Goal: Transaction & Acquisition: Purchase product/service

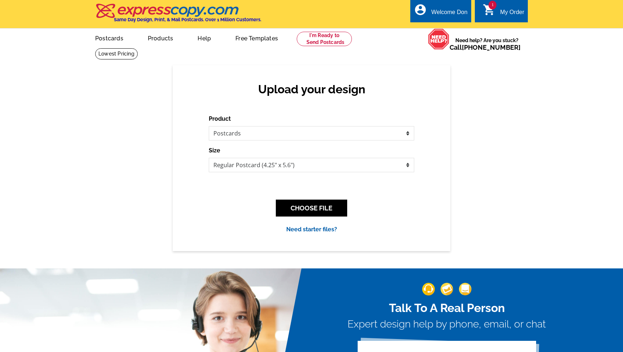
select select "1"
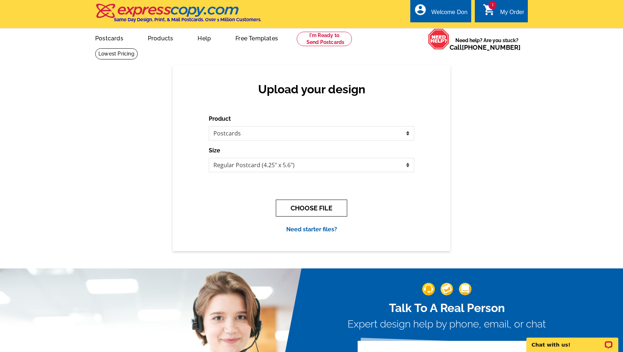
click at [320, 209] on button "CHOOSE FILE" at bounding box center [311, 208] width 71 height 17
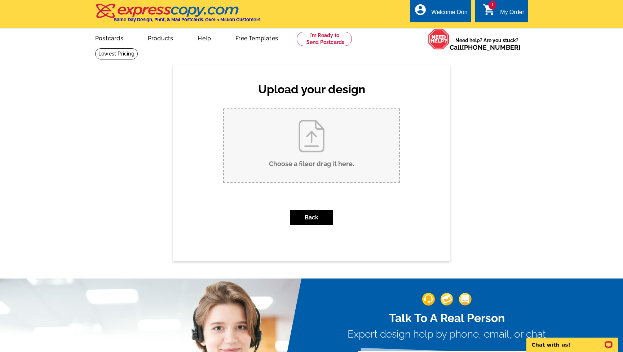
click at [325, 159] on input "Choose a file or drag it here ." at bounding box center [311, 145] width 175 height 73
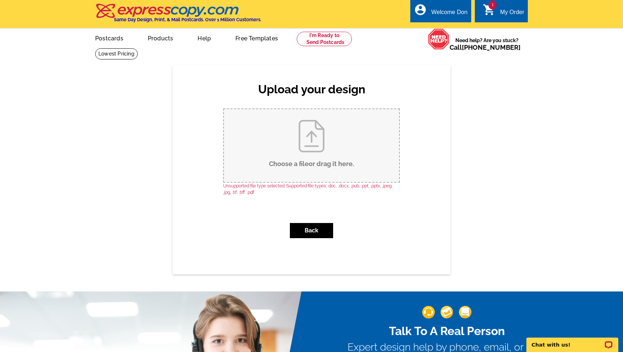
click at [314, 162] on input "Choose a file or drag it here ." at bounding box center [311, 145] width 175 height 73
type input "C:\fakepath\2628 Laurens St, Grovetown, Ga 30813.pdf"
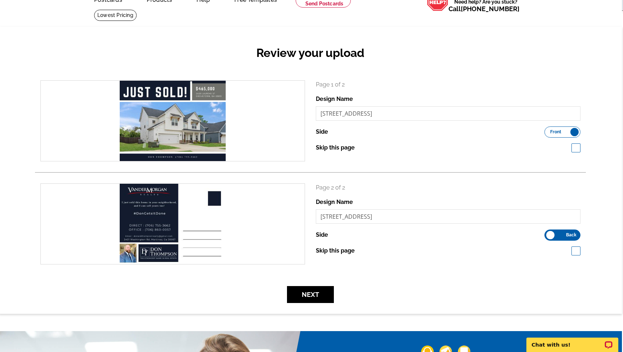
scroll to position [39, 1]
click at [321, 295] on button "Next" at bounding box center [310, 294] width 47 height 17
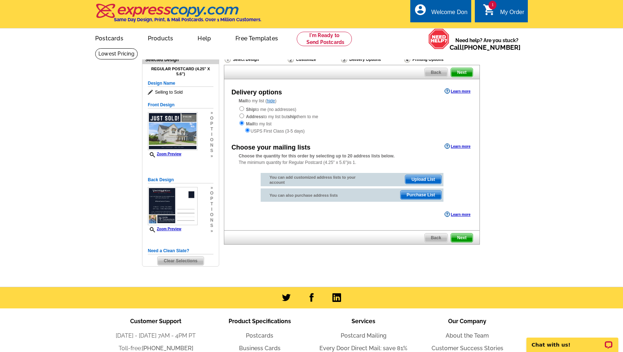
click at [418, 176] on span "Upload List" at bounding box center [423, 179] width 36 height 9
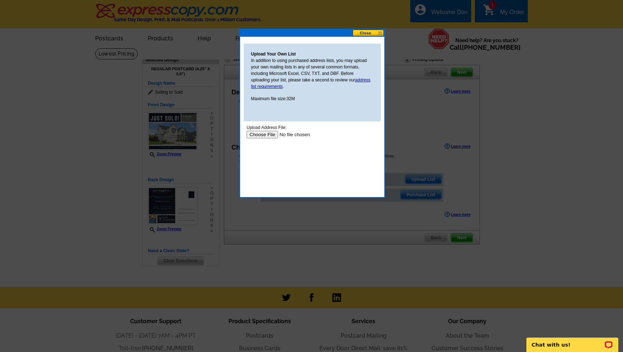
click at [266, 133] on input "file" at bounding box center [292, 135] width 91 height 8
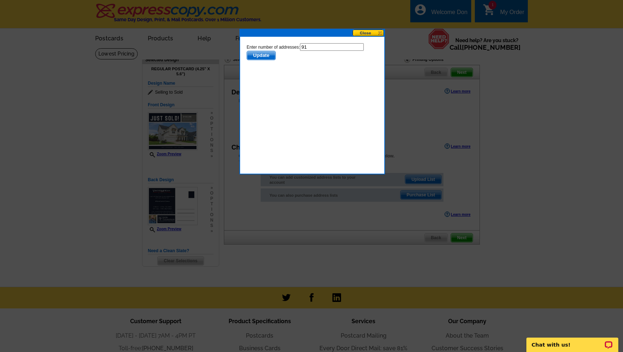
click at [264, 54] on span "Update" at bounding box center [261, 55] width 29 height 9
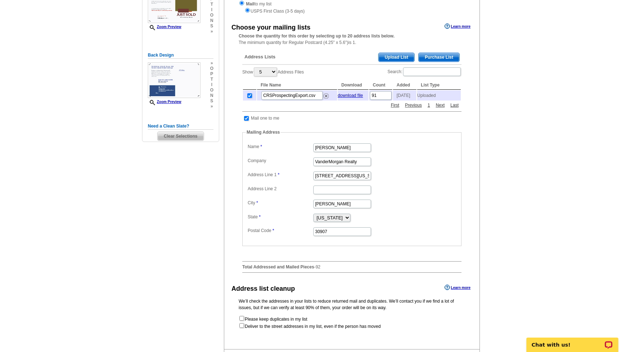
scroll to position [120, 0]
click at [250, 93] on input "checkbox" at bounding box center [249, 95] width 5 height 5
checkbox input "false"
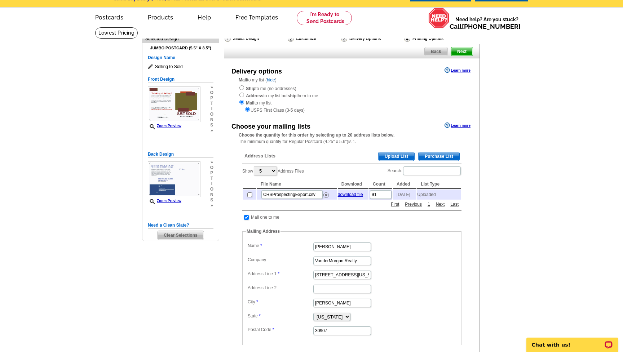
scroll to position [19, 0]
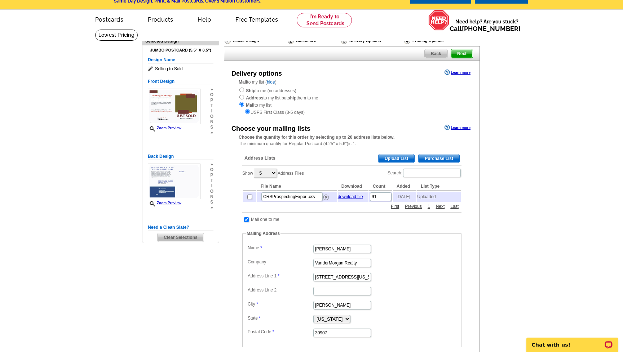
click at [441, 54] on span "Back" at bounding box center [436, 53] width 23 height 9
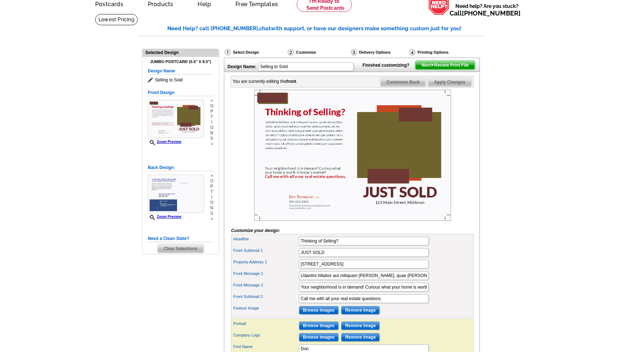
scroll to position [32, 0]
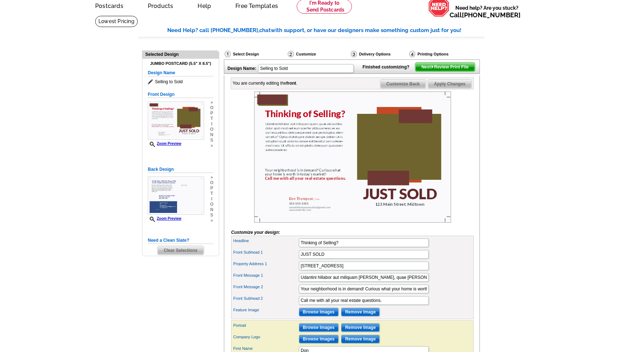
click at [251, 53] on div "Select Design" at bounding box center [255, 55] width 63 height 9
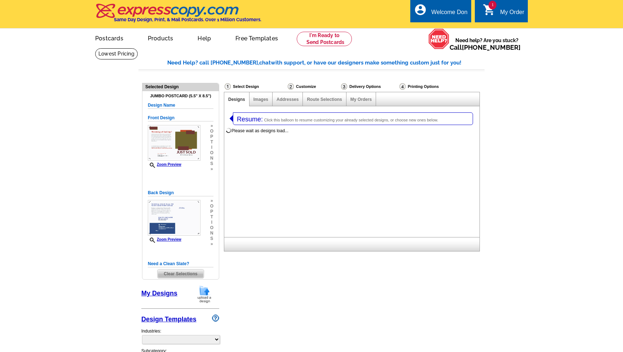
select select "1"
select select "2"
select select "785"
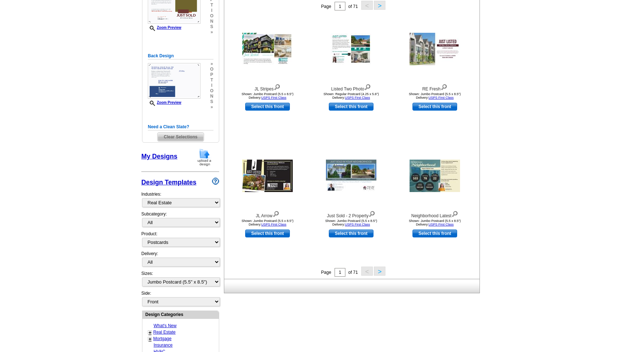
scroll to position [148, 0]
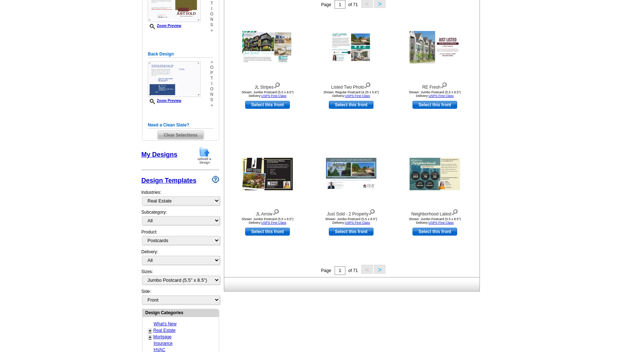
click at [204, 153] on img at bounding box center [204, 155] width 19 height 18
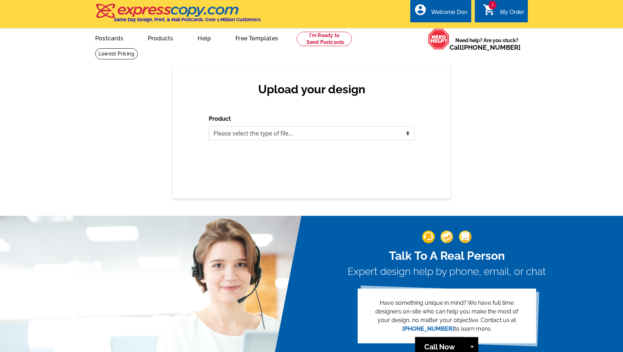
select select "1"
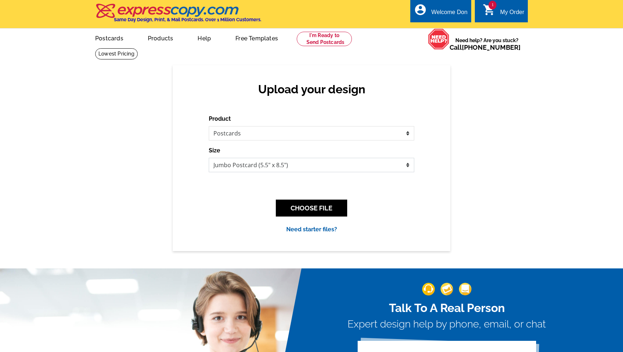
select select "1"
click at [317, 211] on button "CHOOSE FILE" at bounding box center [311, 208] width 71 height 17
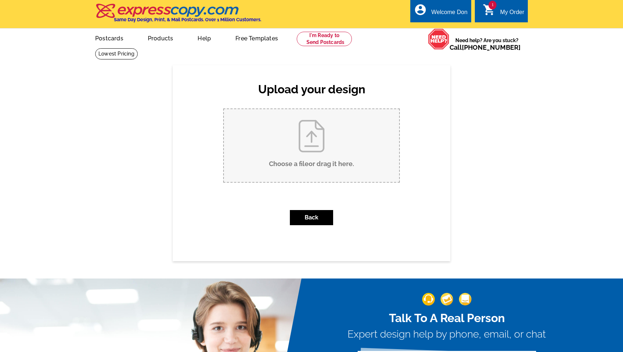
click at [307, 154] on input "Choose a file or drag it here ." at bounding box center [311, 145] width 175 height 73
type input "C:\fakepath\2628 Laurens St, Grovetown, Ga 30813.pdf"
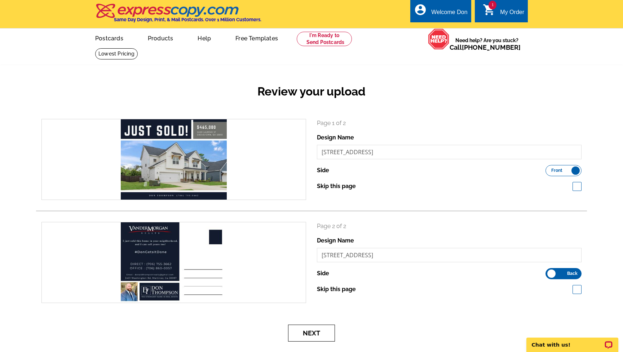
click at [324, 334] on button "Next" at bounding box center [311, 333] width 47 height 17
